Goal: Task Accomplishment & Management: Complete application form

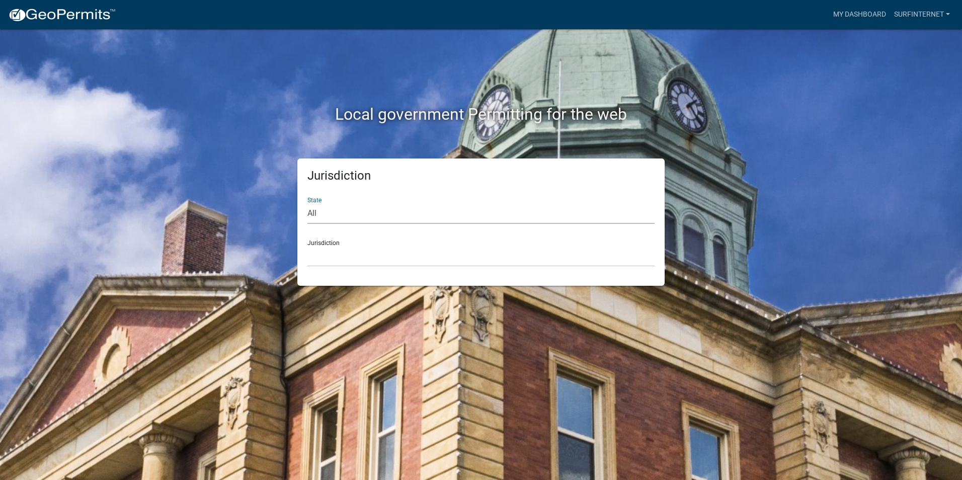
click at [335, 214] on select "All [US_STATE] [US_STATE] [US_STATE] [US_STATE] [US_STATE] [US_STATE] [US_STATE…" at bounding box center [480, 213] width 347 height 21
select select "[US_STATE]"
click at [307, 203] on select "All [US_STATE] [US_STATE] [US_STATE] [US_STATE] [US_STATE] [US_STATE] [US_STATE…" at bounding box center [480, 213] width 347 height 21
click at [335, 260] on select "City of [GEOGRAPHIC_DATA], [US_STATE] City of [GEOGRAPHIC_DATA], [US_STATE] Cit…" at bounding box center [480, 256] width 347 height 21
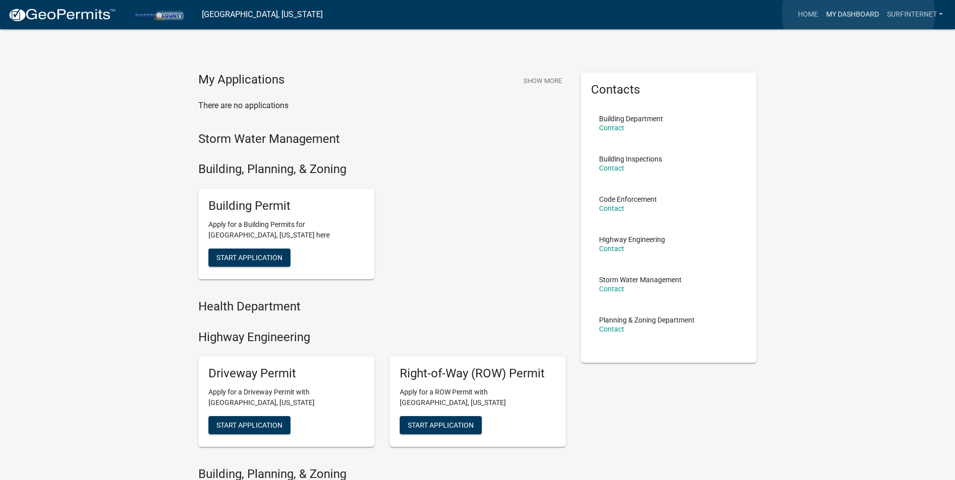
click at [858, 13] on link "My Dashboard" at bounding box center [852, 14] width 61 height 19
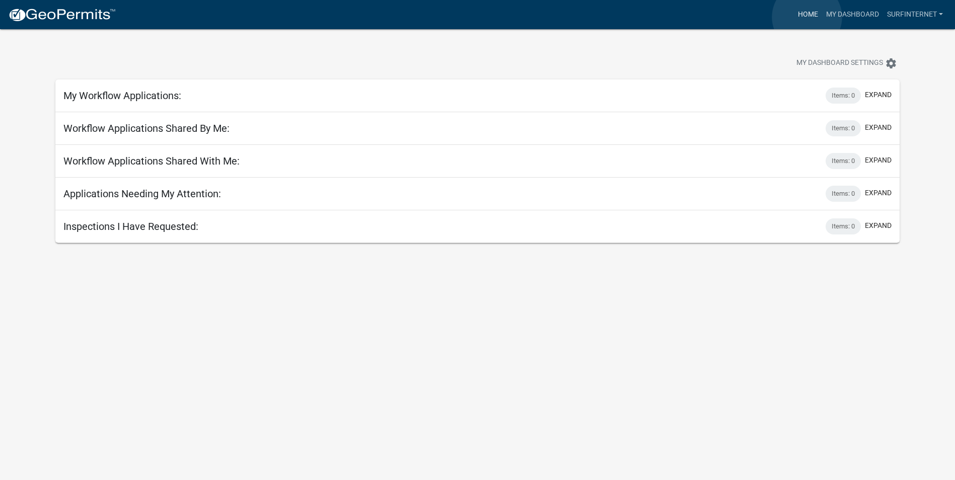
click at [807, 17] on link "Home" at bounding box center [808, 14] width 28 height 19
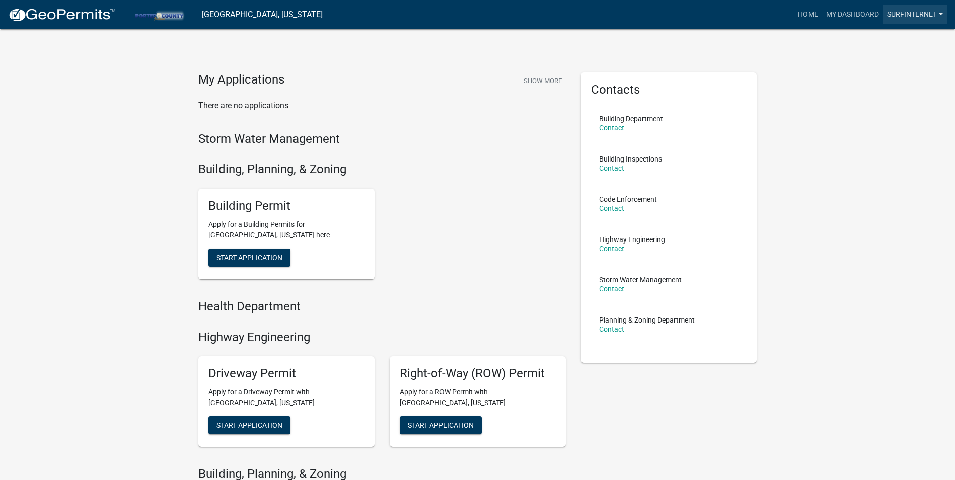
click at [914, 18] on link "surfinternet" at bounding box center [915, 14] width 64 height 19
click at [885, 39] on link "Account" at bounding box center [906, 41] width 81 height 24
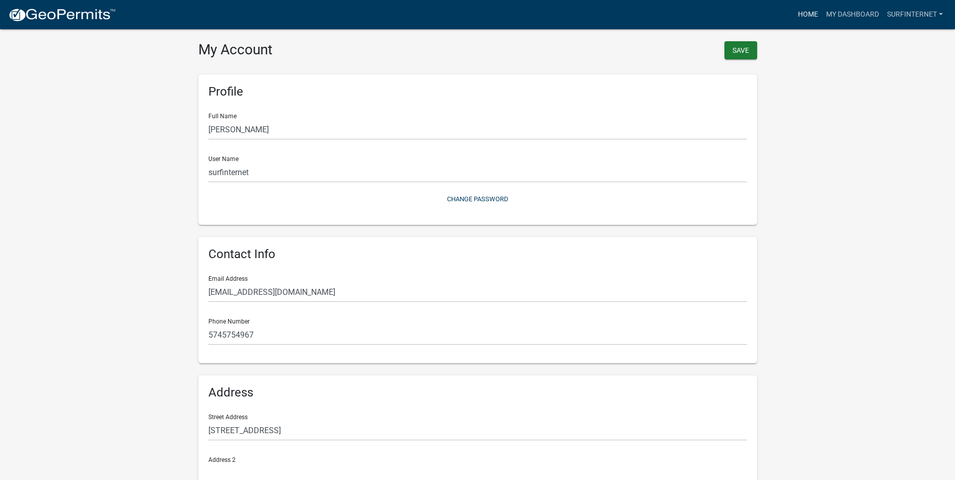
click at [803, 18] on link "Home" at bounding box center [808, 14] width 28 height 19
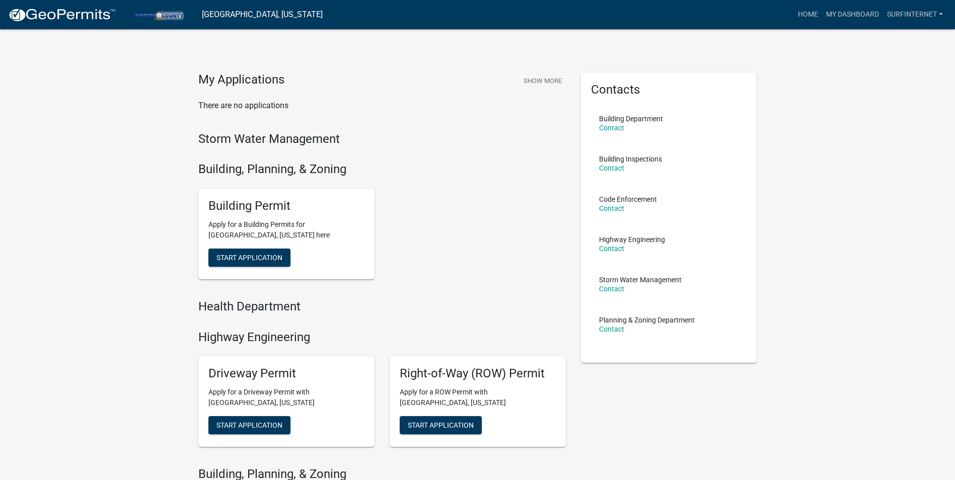
scroll to position [191, 0]
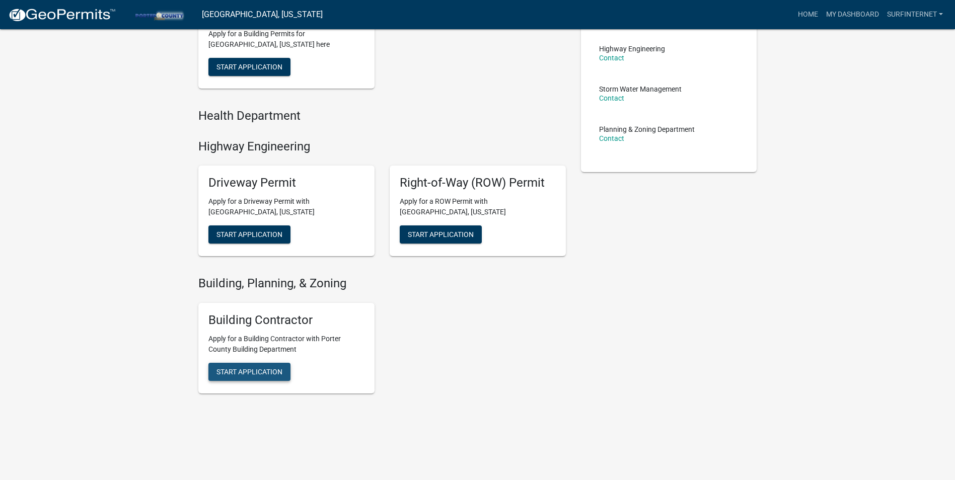
click at [249, 70] on span "Start Application" at bounding box center [249, 66] width 66 height 8
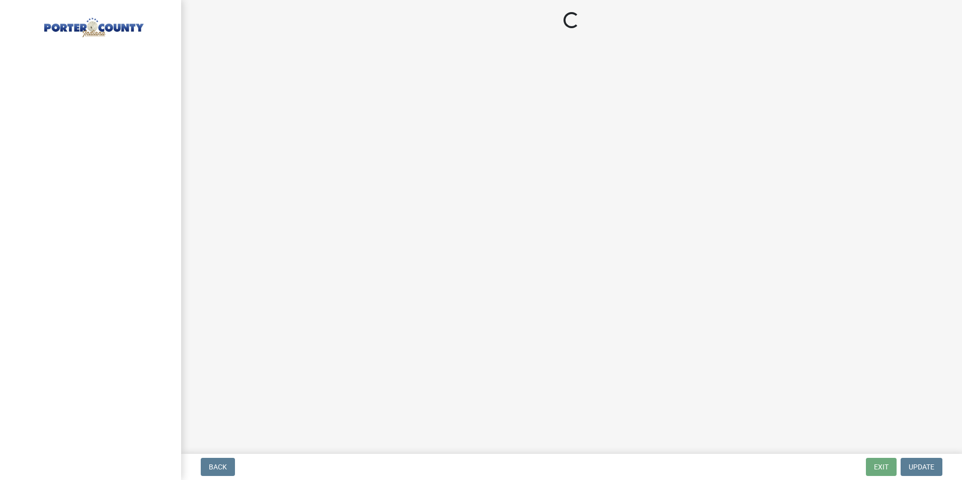
select select "IN"
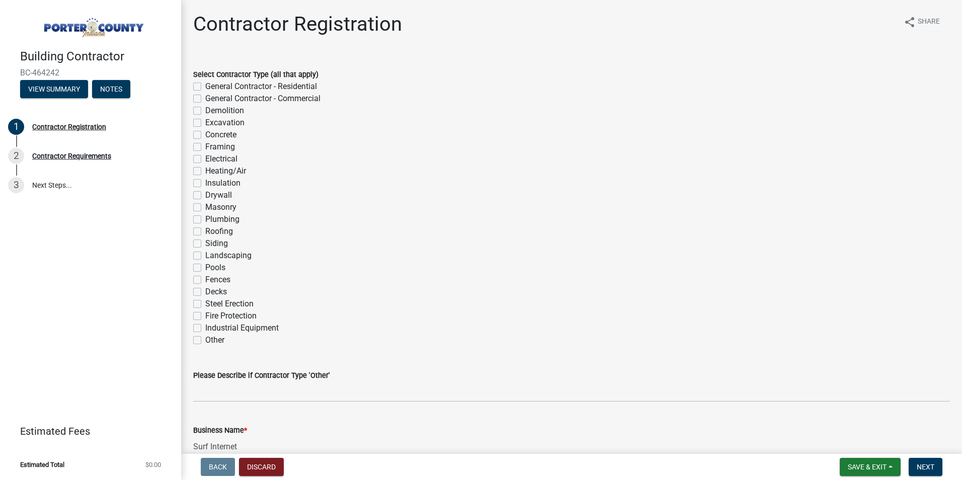
click at [205, 121] on label "Excavation" at bounding box center [224, 123] width 39 height 12
click at [205, 121] on input "Excavation" at bounding box center [208, 120] width 7 height 7
checkbox input "true"
checkbox input "false"
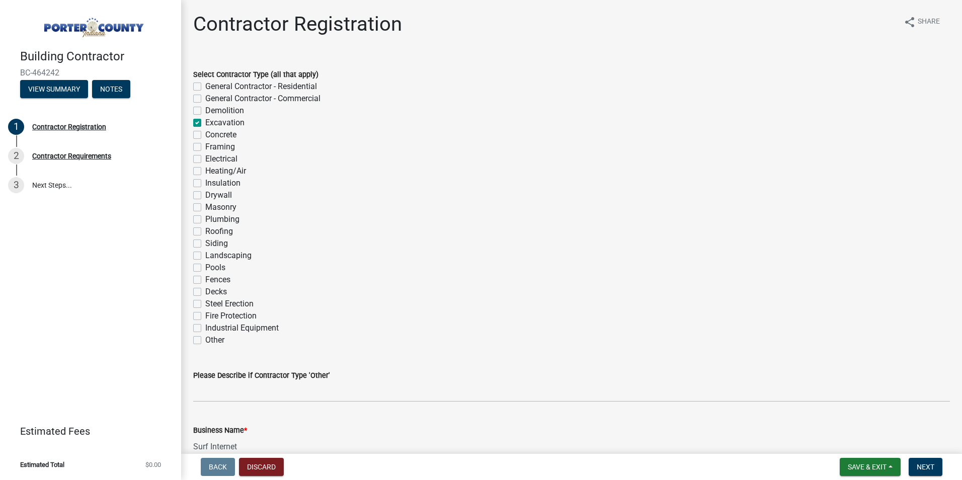
checkbox input "false"
checkbox input "true"
checkbox input "false"
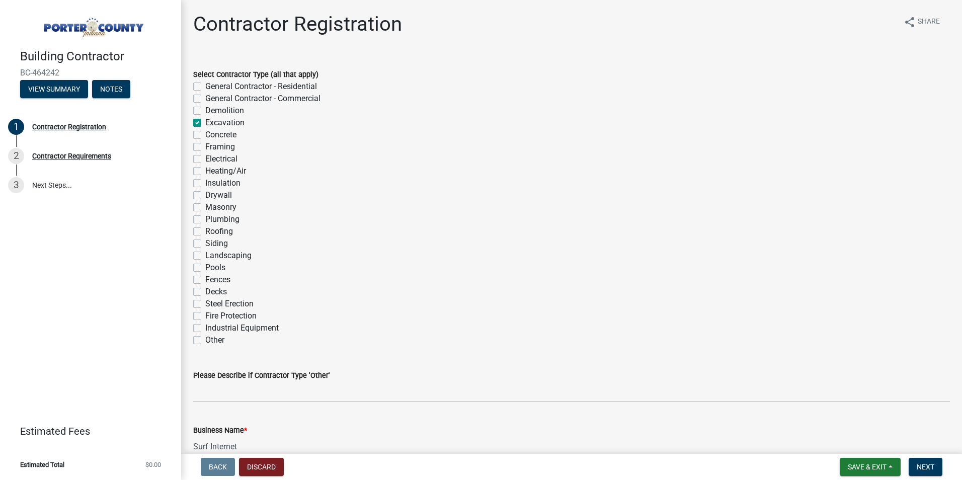
checkbox input "false"
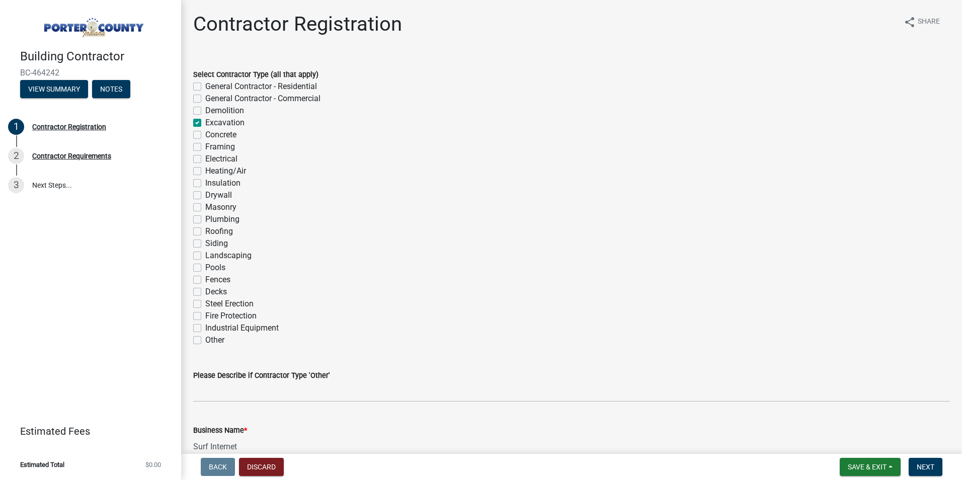
checkbox input "false"
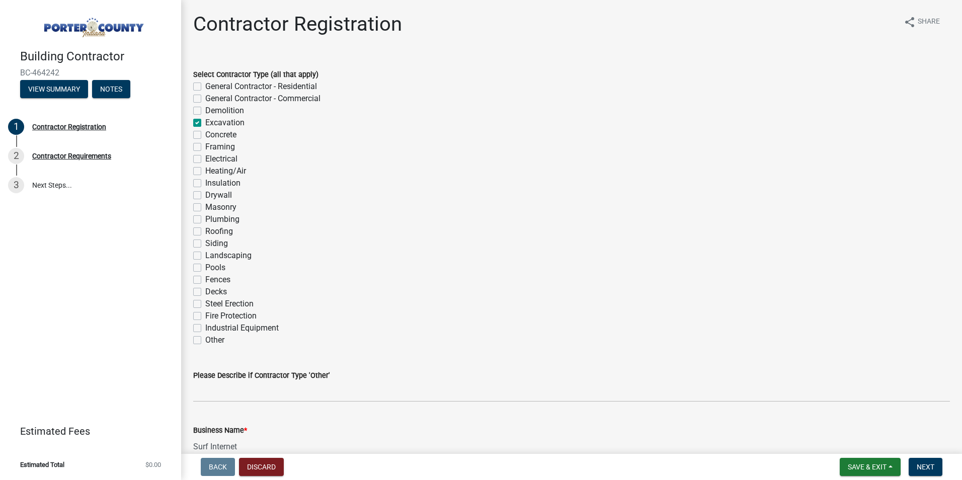
checkbox input "false"
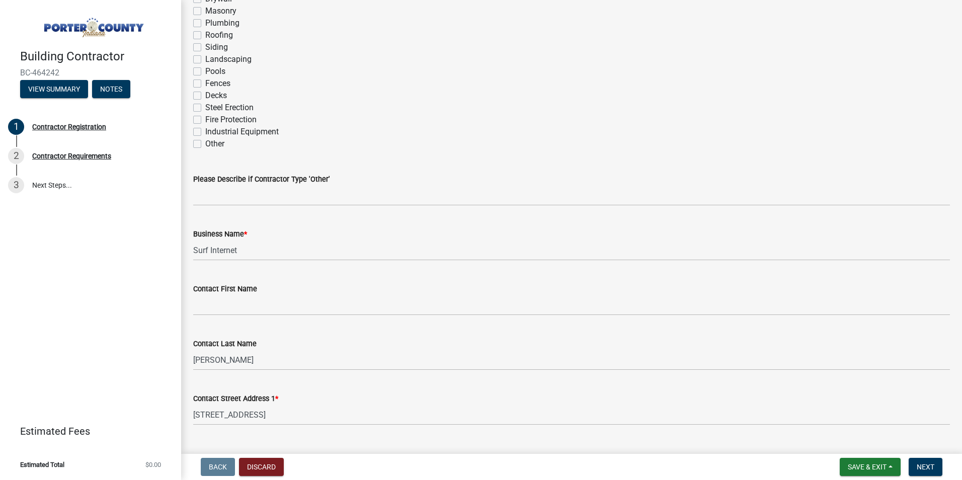
scroll to position [201, 0]
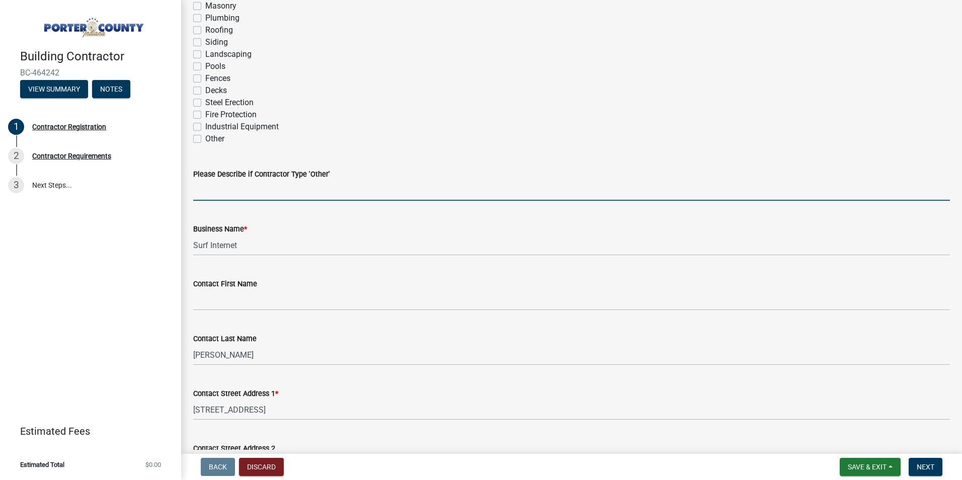
click at [230, 190] on input "Please Describe if Contractor Type 'Other'" at bounding box center [571, 190] width 757 height 21
type input "underground telecommunications"
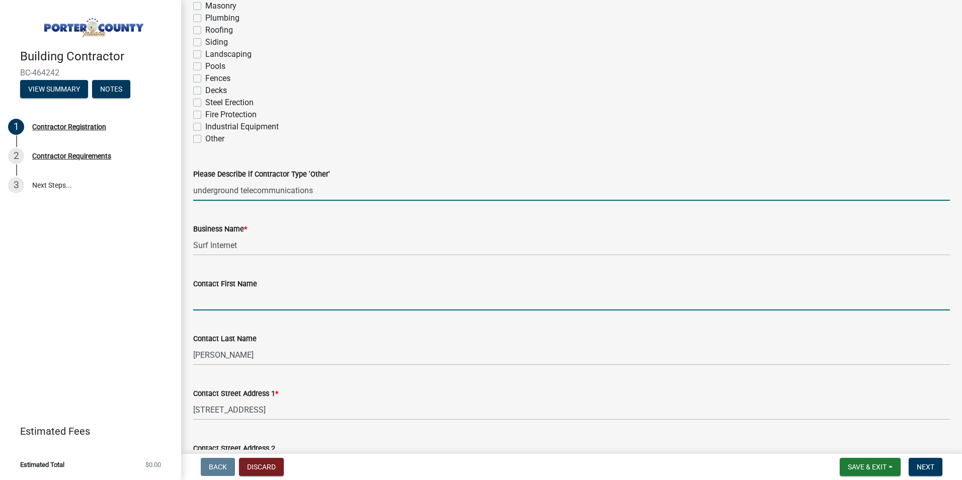
type input "Pat"
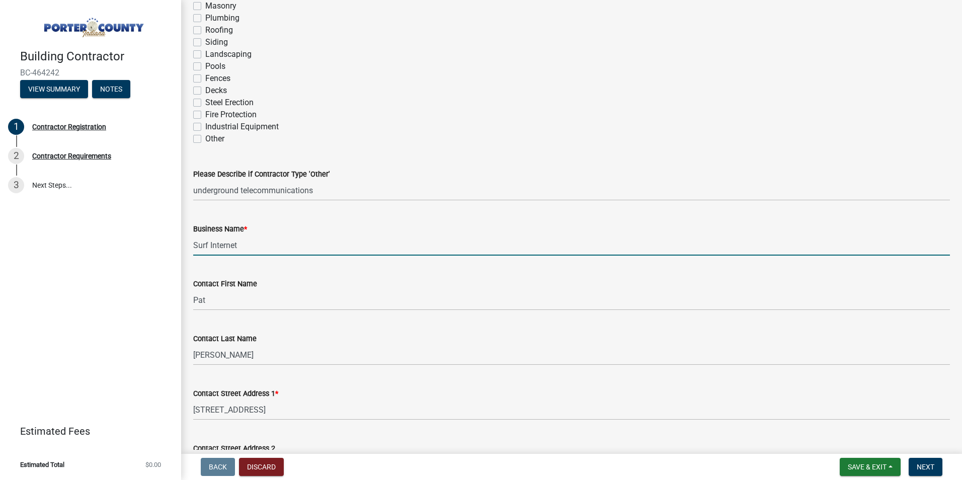
click at [428, 238] on input "Surf Internet" at bounding box center [571, 245] width 757 height 21
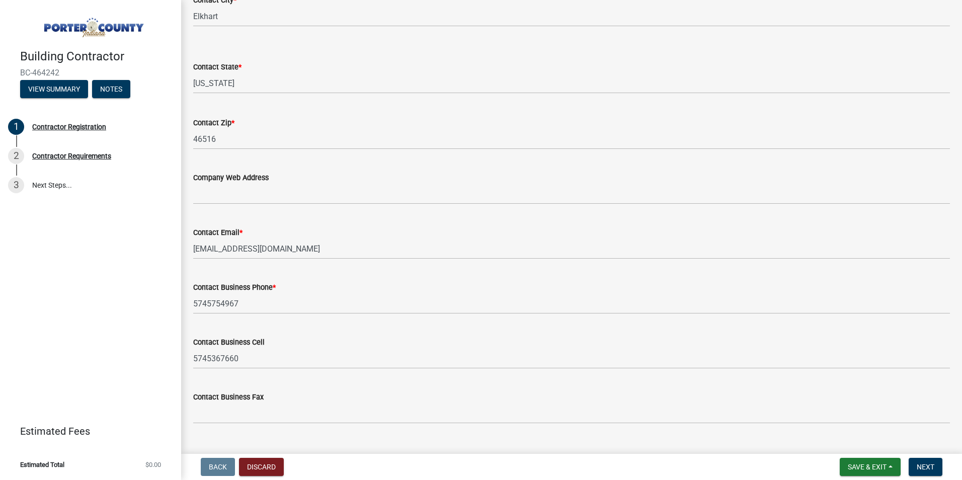
scroll to position [726, 0]
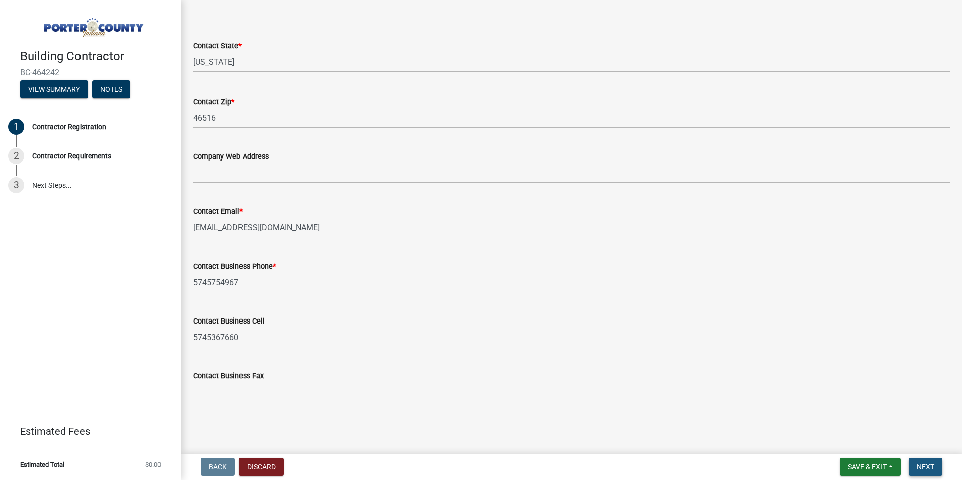
click at [921, 465] on span "Next" at bounding box center [926, 467] width 18 height 8
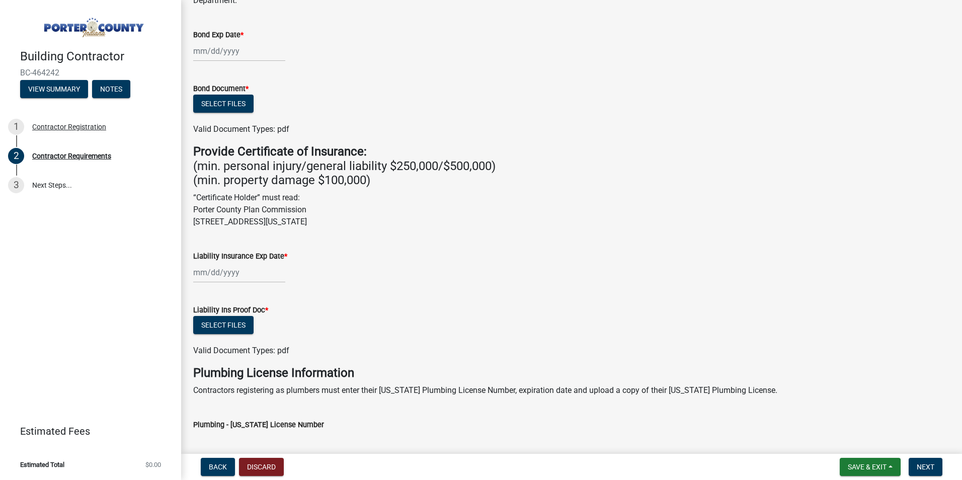
scroll to position [201, 0]
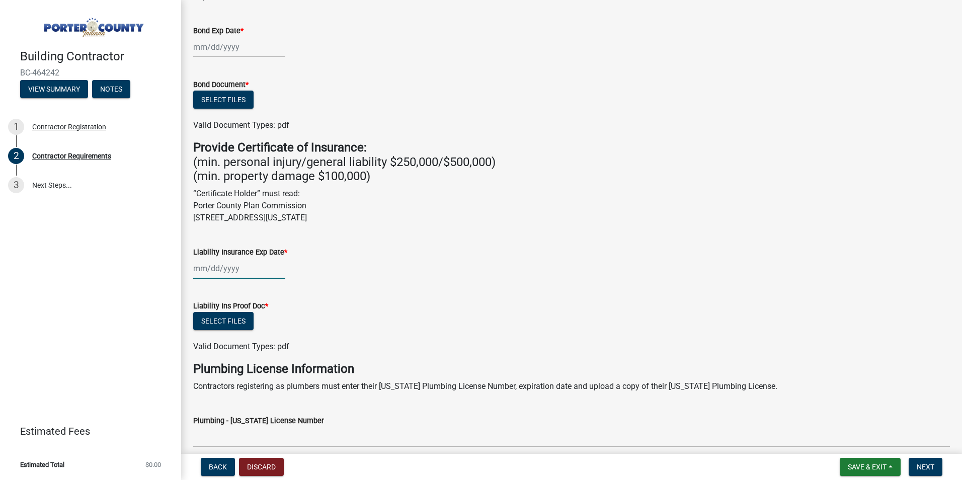
click at [201, 270] on div at bounding box center [239, 268] width 92 height 21
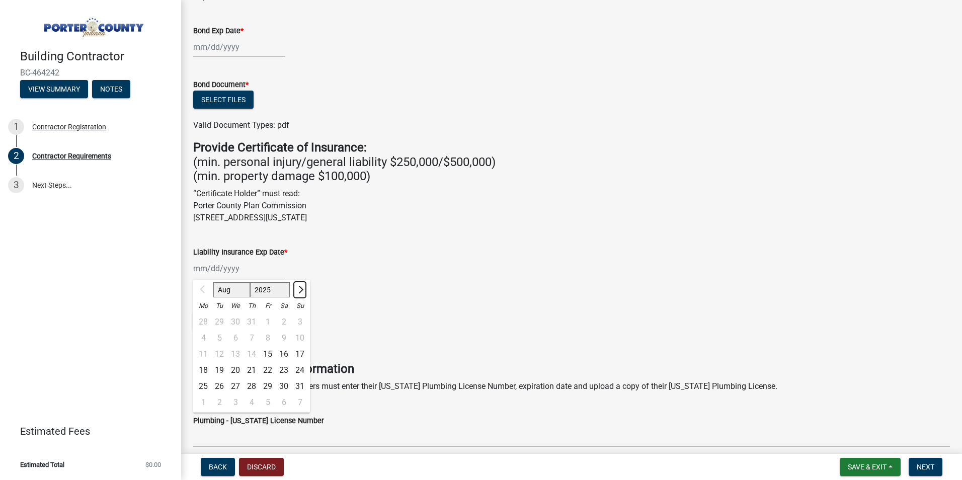
click at [298, 287] on span "Next month" at bounding box center [300, 290] width 8 height 8
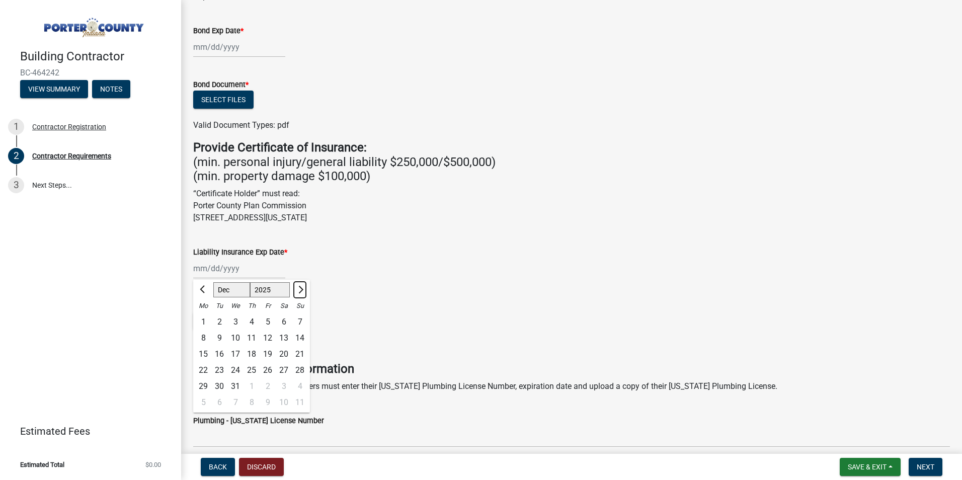
click at [298, 287] on span "Next month" at bounding box center [300, 290] width 8 height 8
select select "2"
select select "2026"
click at [298, 287] on span "Next month" at bounding box center [300, 290] width 8 height 8
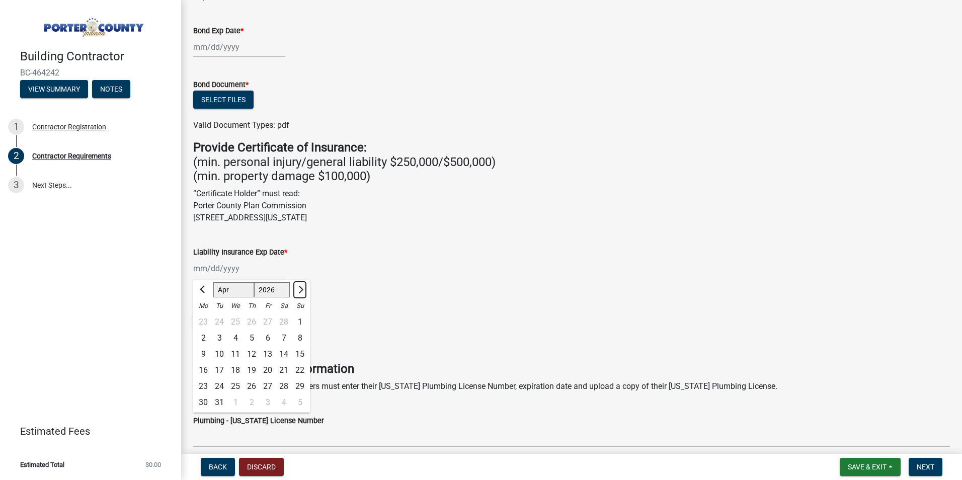
click at [298, 287] on span "Next month" at bounding box center [300, 290] width 8 height 8
select select "6"
click at [205, 320] on div "1" at bounding box center [203, 322] width 16 height 16
type input "[DATE]"
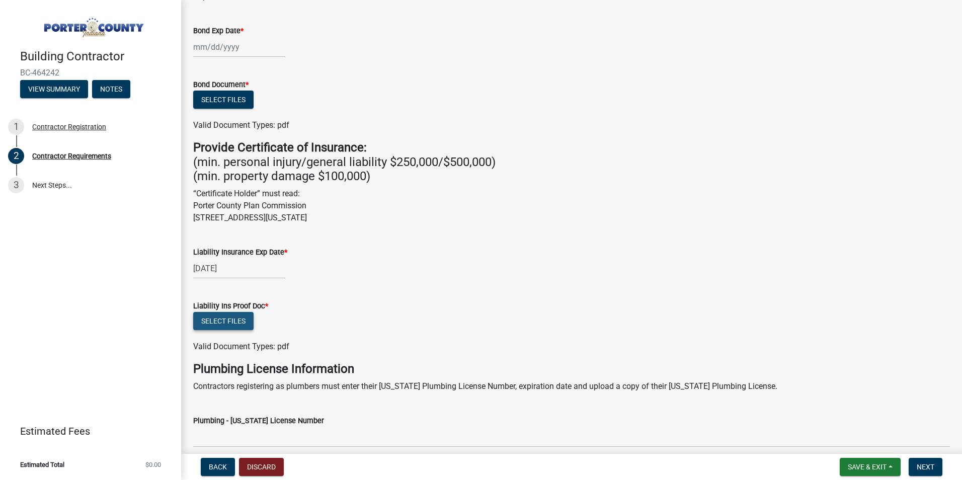
click at [226, 322] on button "Select files" at bounding box center [223, 321] width 60 height 18
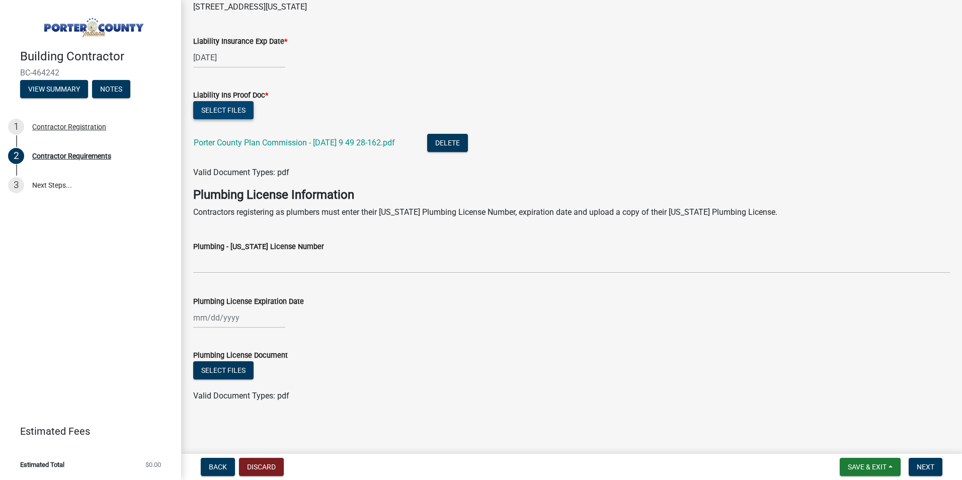
scroll to position [413, 0]
click at [929, 467] on span "Next" at bounding box center [926, 467] width 18 height 8
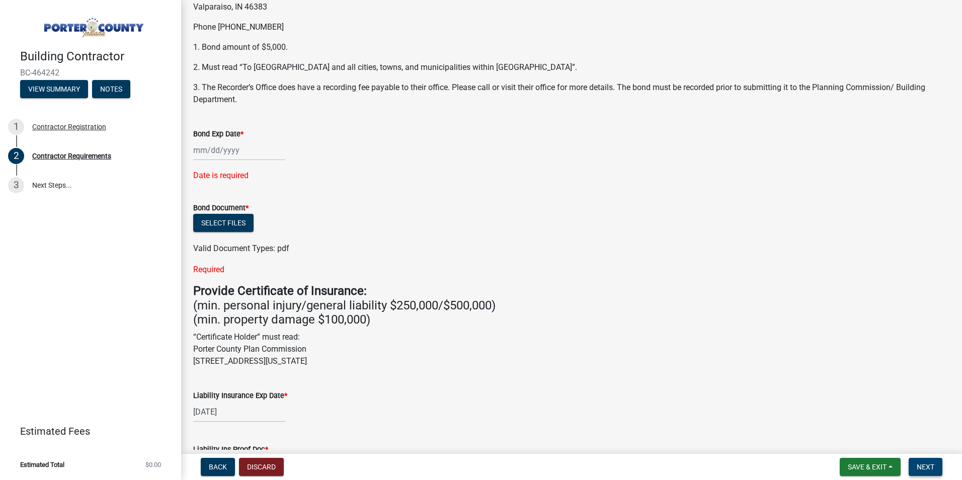
scroll to position [151, 0]
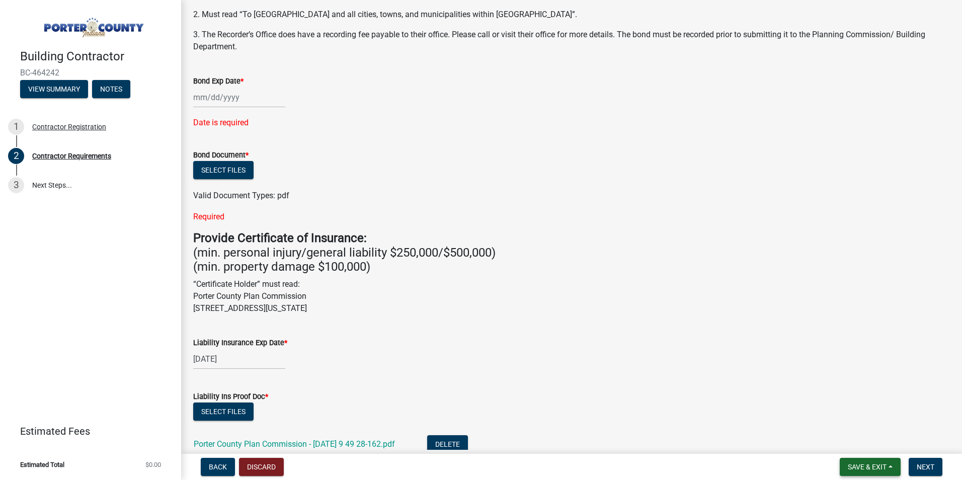
click at [849, 465] on span "Save & Exit" at bounding box center [867, 467] width 39 height 8
click at [841, 439] on button "Save & Exit" at bounding box center [860, 441] width 81 height 24
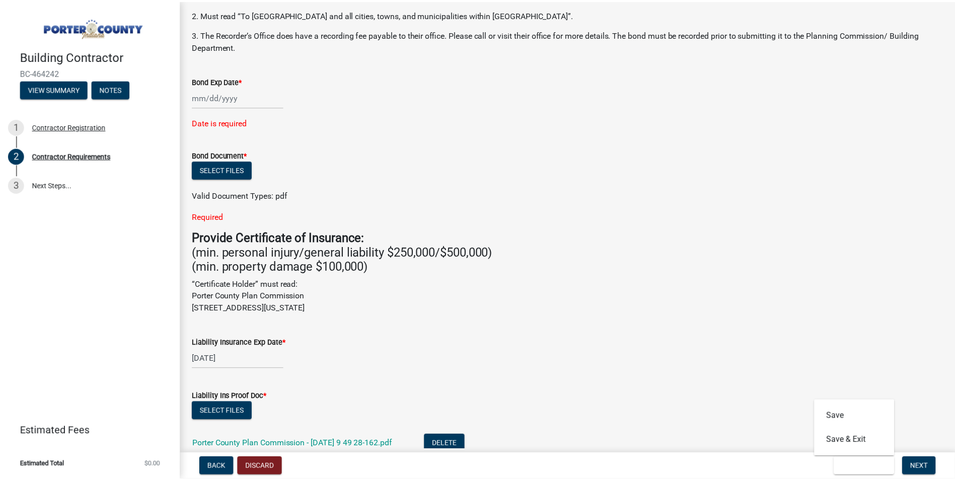
scroll to position [0, 0]
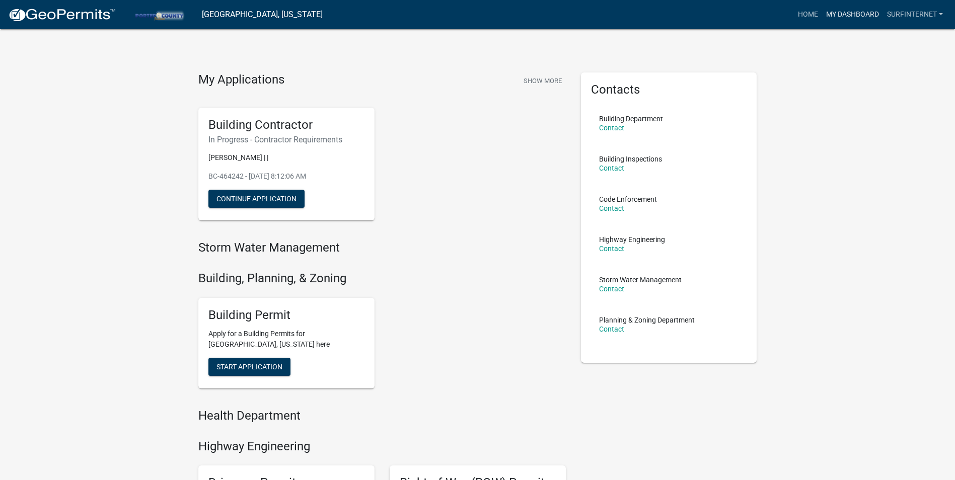
click at [846, 15] on link "My Dashboard" at bounding box center [852, 14] width 61 height 19
